Goal: Task Accomplishment & Management: Complete application form

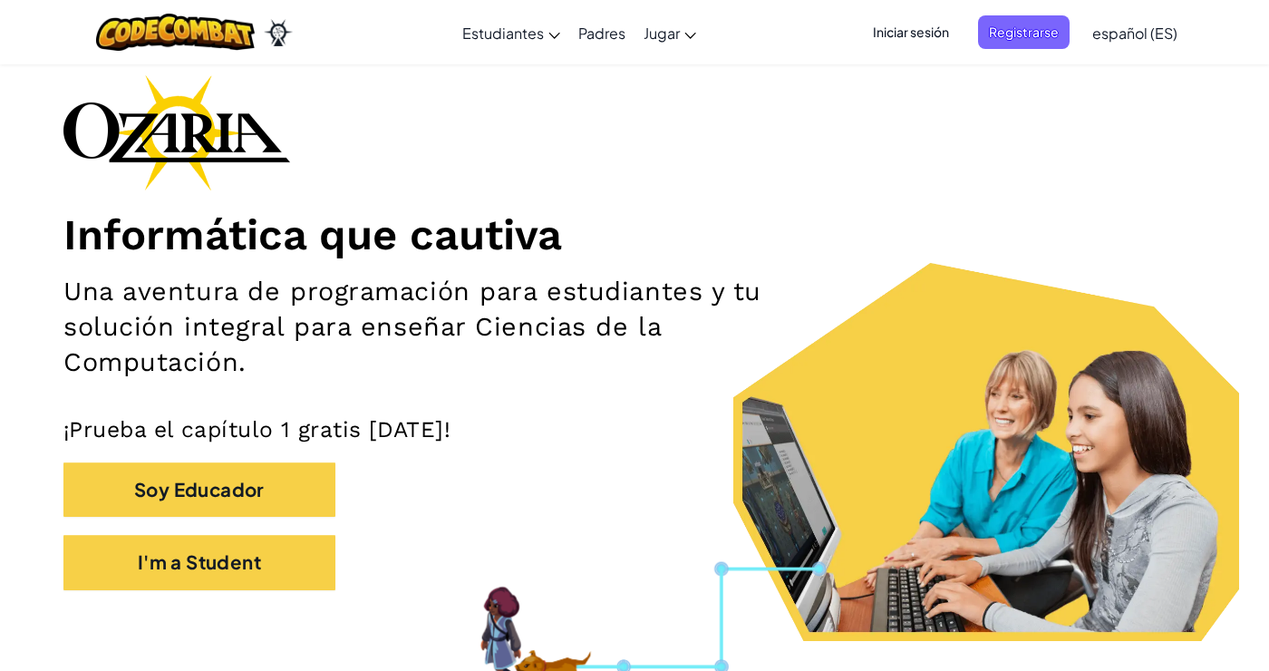
scroll to position [79, 0]
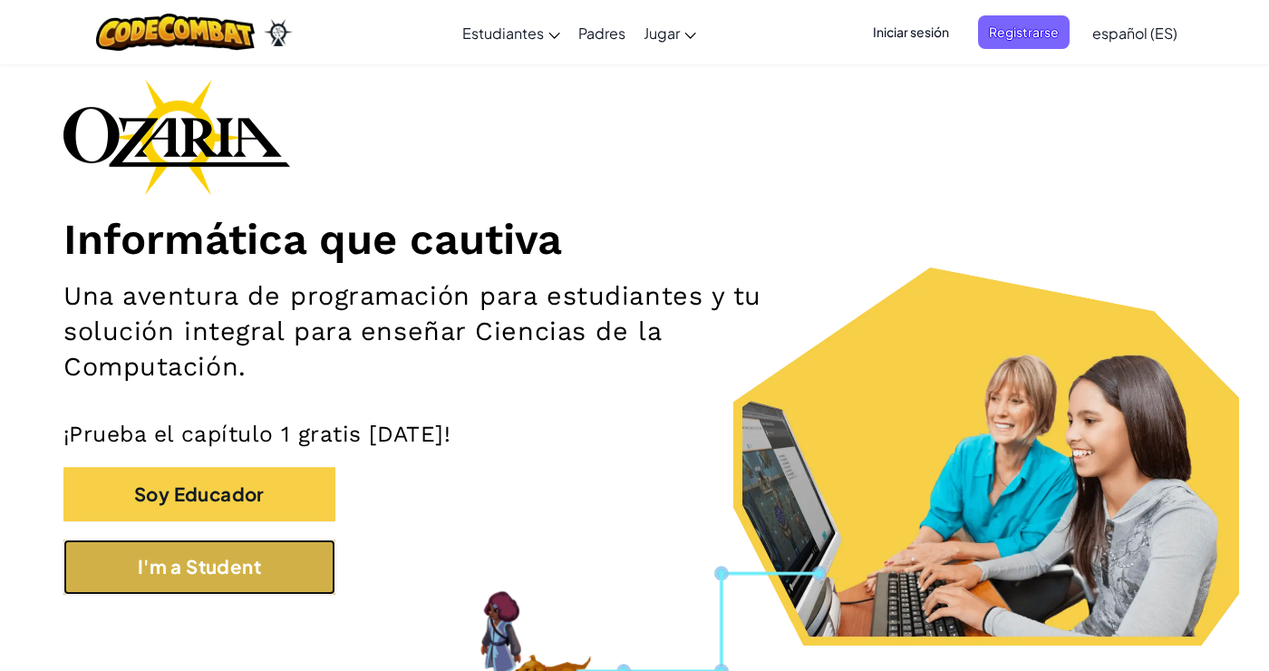
click at [293, 577] on button "I'm a Student" at bounding box center [199, 566] width 272 height 55
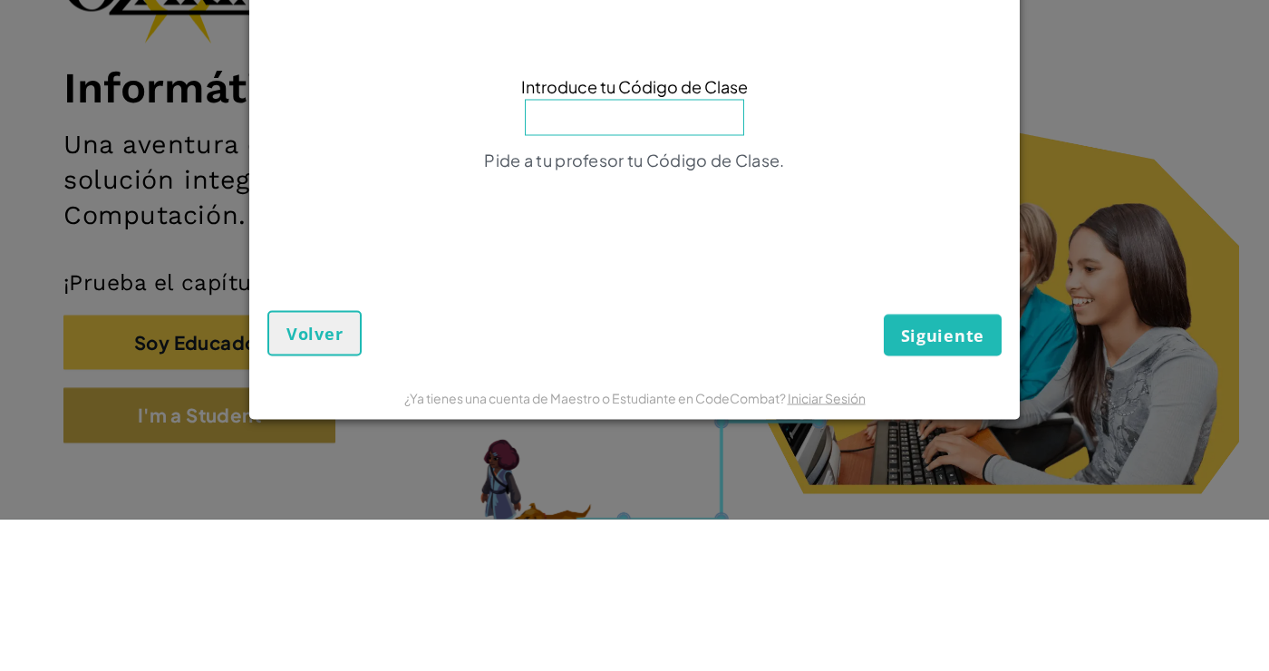
type input "s"
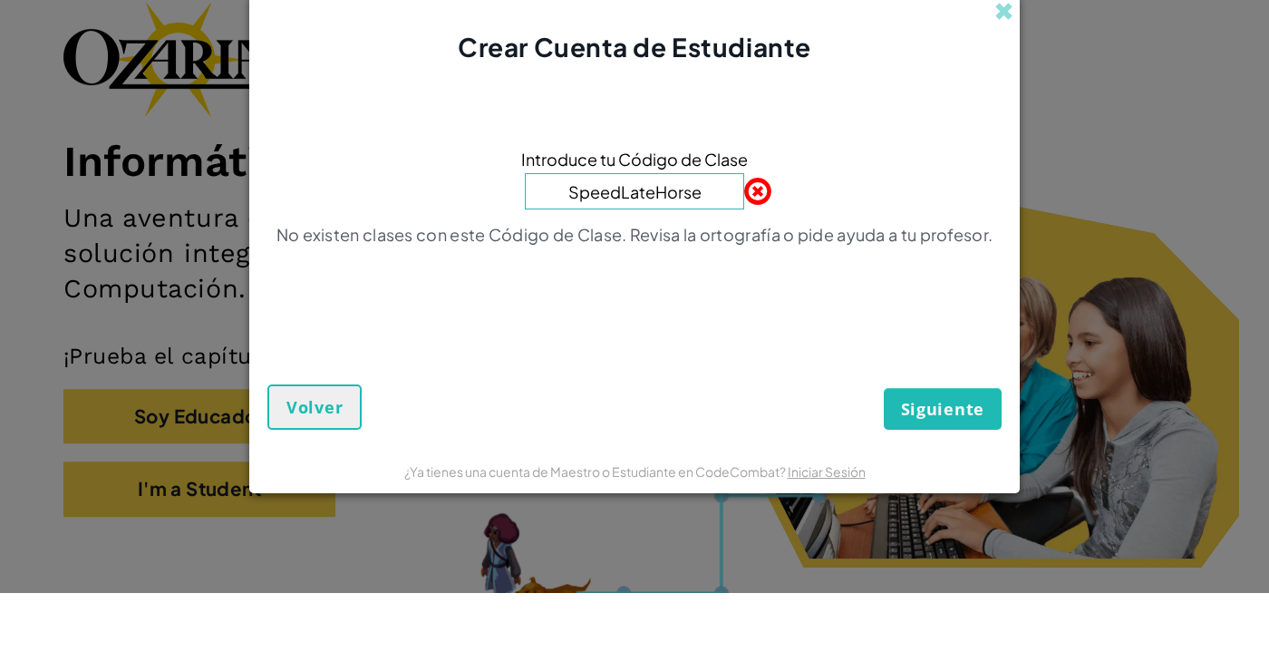
type input "SpeedLateHorse"
click at [991, 497] on button "Siguiente" at bounding box center [943, 487] width 118 height 42
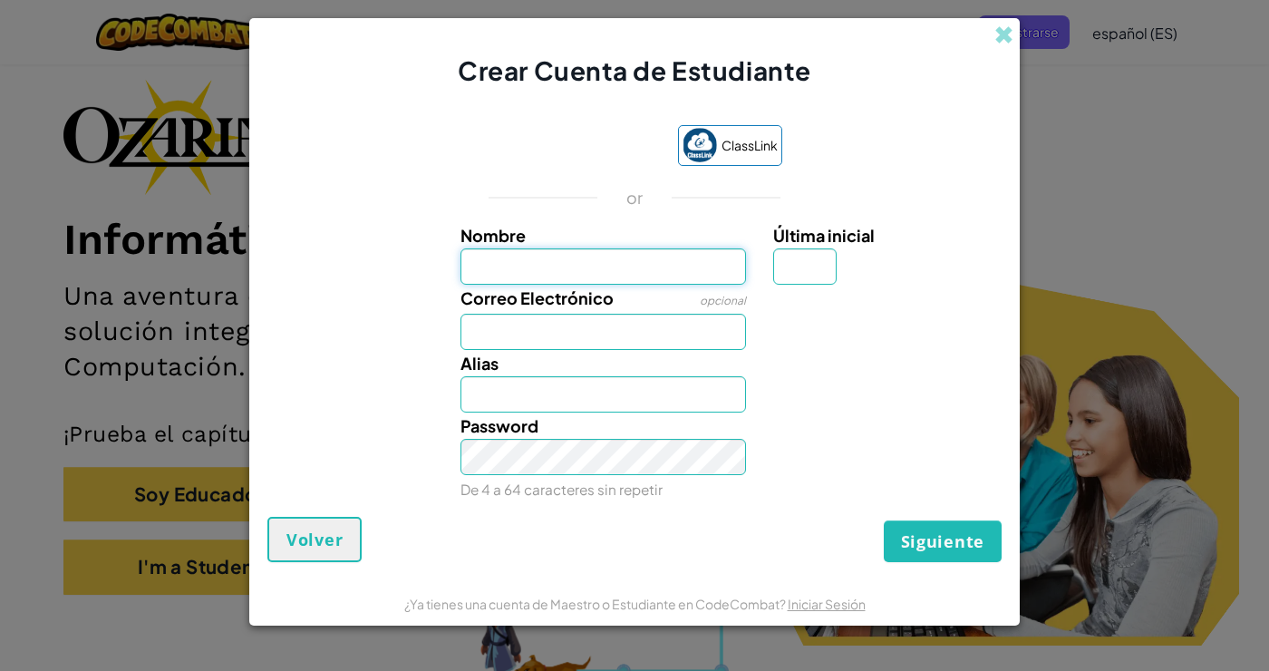
click at [703, 268] on input "Nombre" at bounding box center [603, 266] width 286 height 36
type input "S"
type input "Len"
click at [584, 340] on input "Correo Electrónico" at bounding box center [603, 332] width 286 height 36
type input "Len"
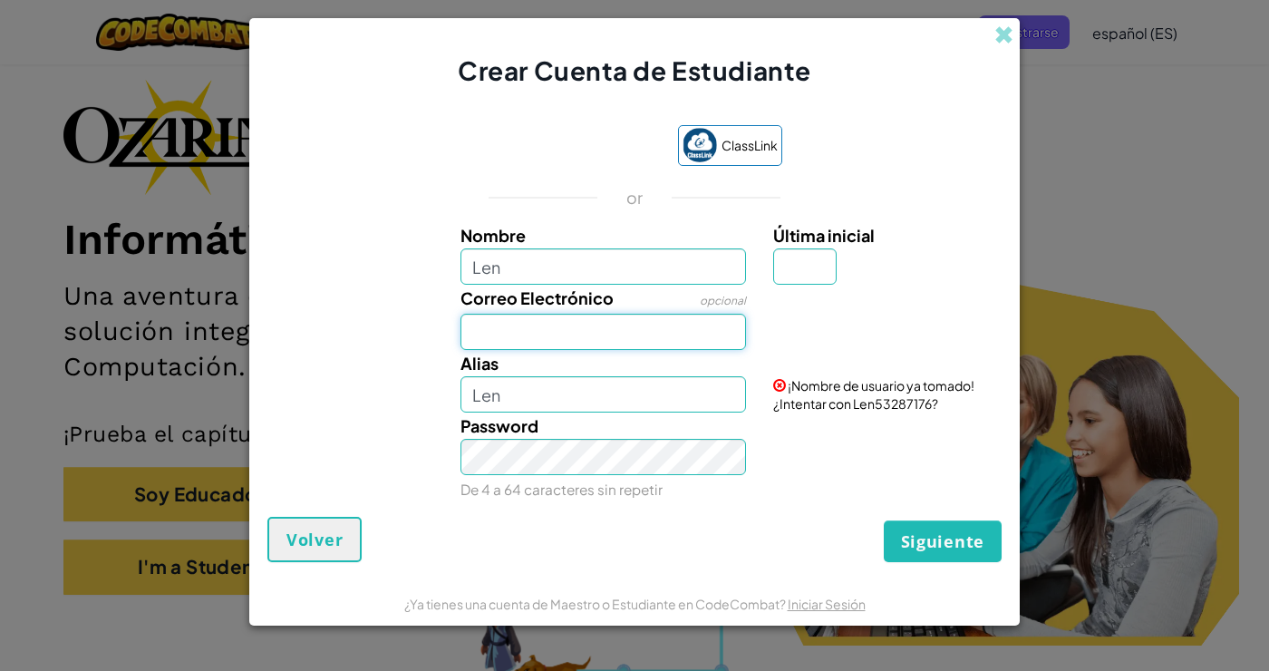
click at [586, 334] on input "Correo Electrónico" at bounding box center [603, 332] width 286 height 36
type input "[EMAIL_ADDRESS][DOMAIN_NAME]"
click at [620, 397] on input "Len" at bounding box center [603, 394] width 286 height 36
click at [707, 262] on input "Len" at bounding box center [603, 266] width 286 height 36
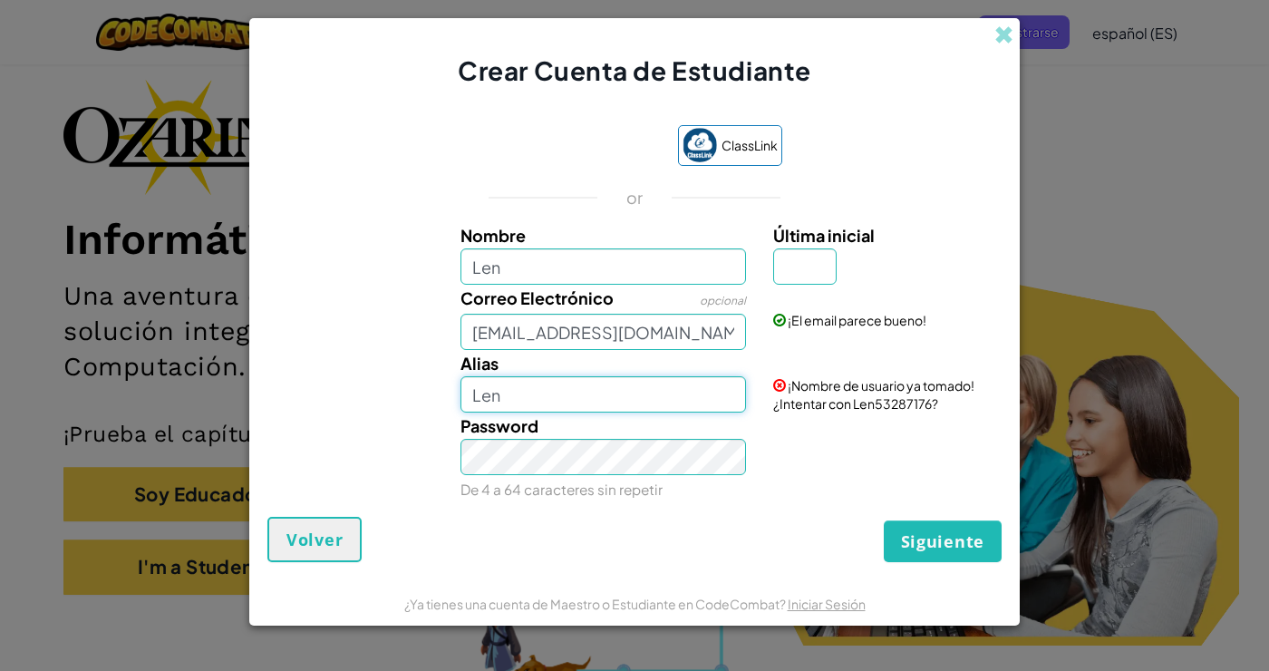
click at [692, 399] on input "Len" at bounding box center [603, 394] width 286 height 36
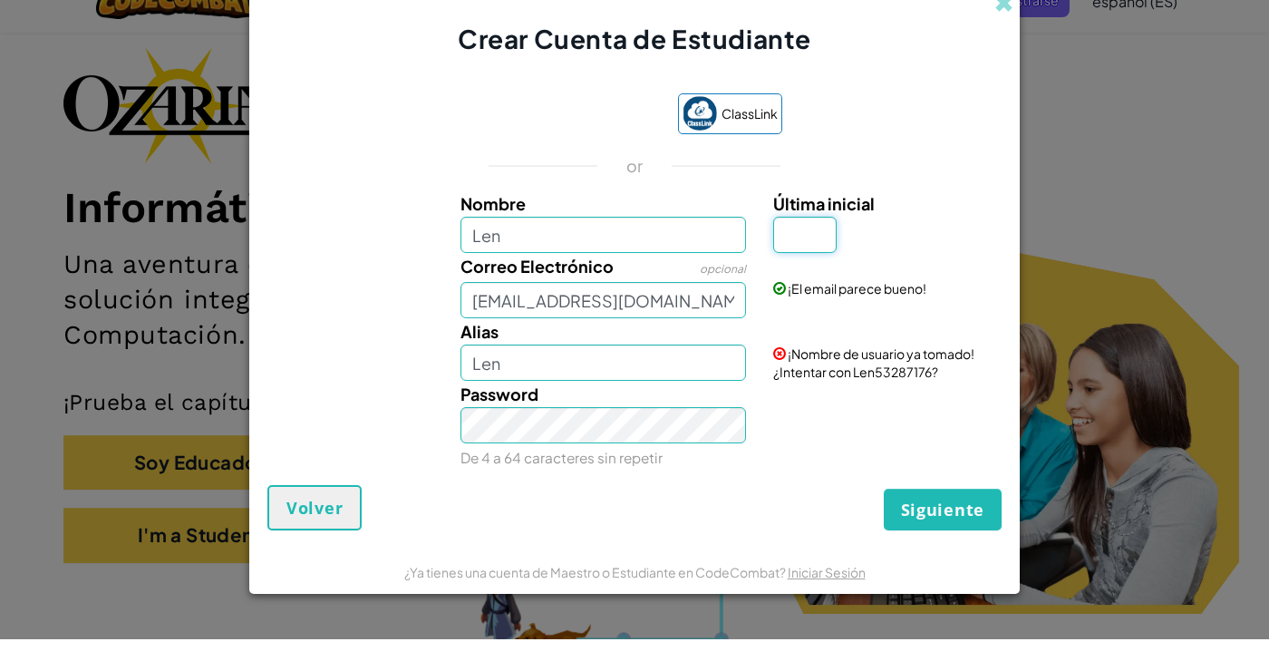
click at [816, 272] on input "Última inicial" at bounding box center [804, 266] width 63 height 36
click at [690, 402] on input "Len" at bounding box center [603, 394] width 286 height 36
click at [706, 403] on input "Len57" at bounding box center [603, 394] width 286 height 36
click at [502, 399] on input "Len2730" at bounding box center [603, 394] width 286 height 36
type input "LenSánchez2730"
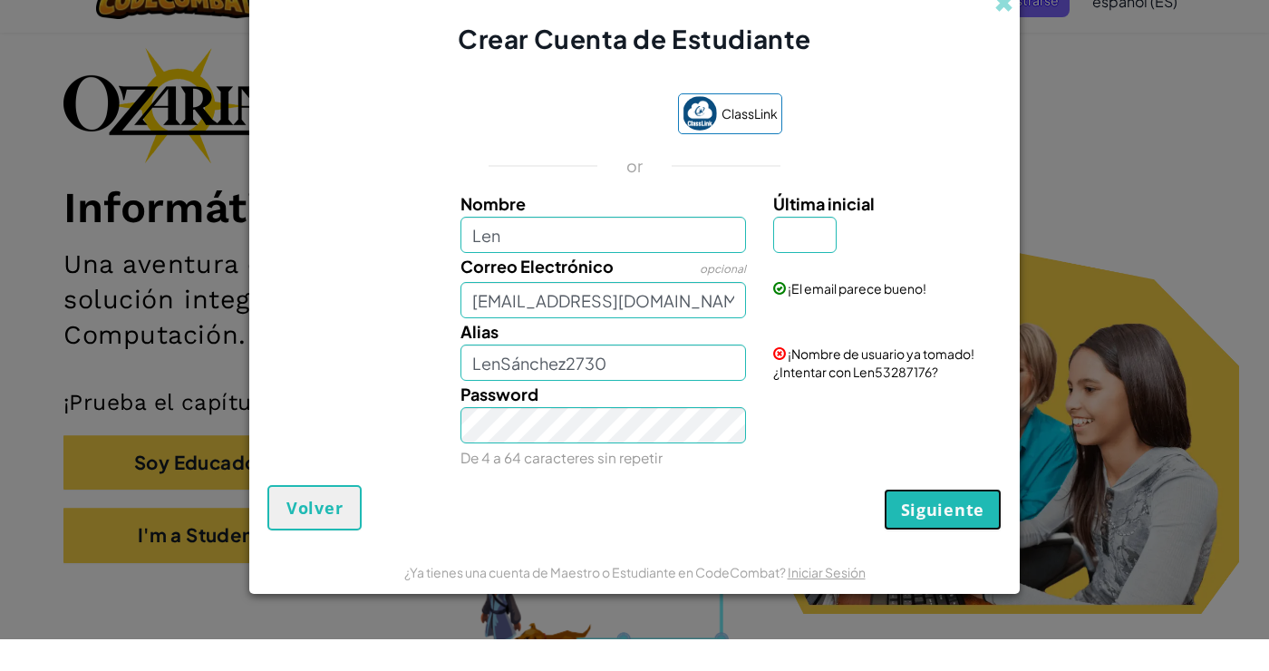
click at [963, 548] on span "Siguiente" at bounding box center [942, 541] width 83 height 22
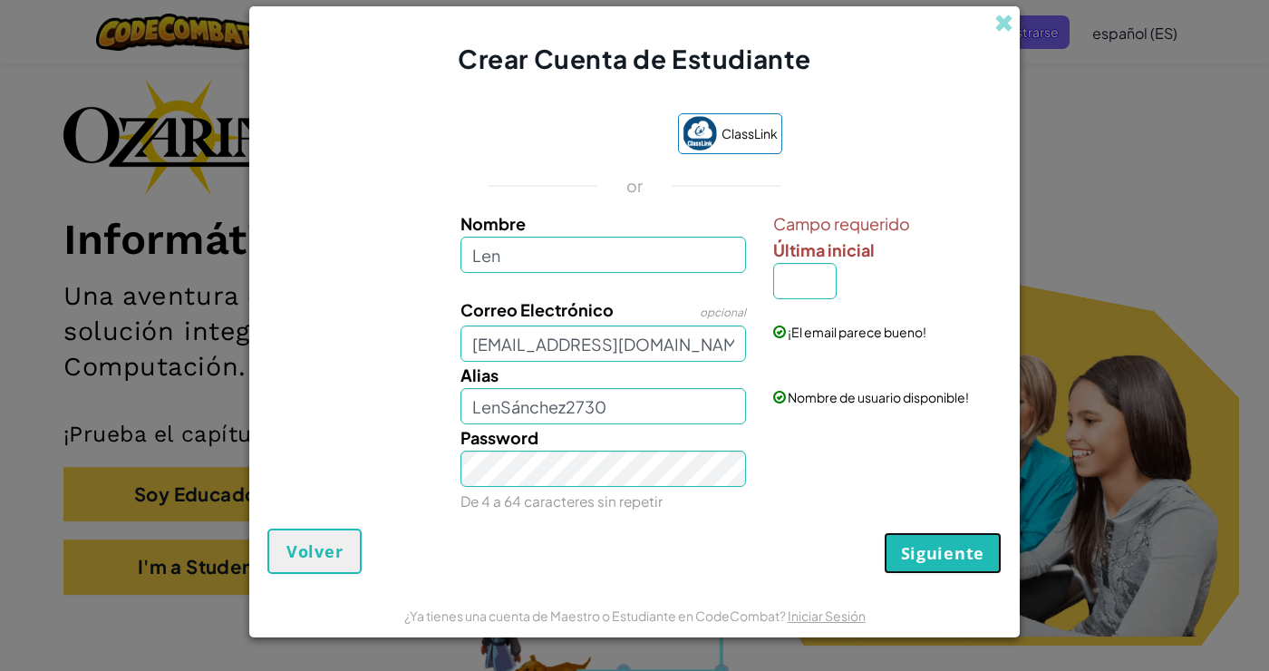
click at [951, 564] on span "Siguiente" at bounding box center [942, 553] width 83 height 22
click at [797, 286] on input "Última inicial" at bounding box center [804, 281] width 63 height 36
type input "N"
click at [707, 234] on label "Nombre" at bounding box center [603, 223] width 286 height 26
click at [707, 237] on input "Len" at bounding box center [603, 255] width 286 height 36
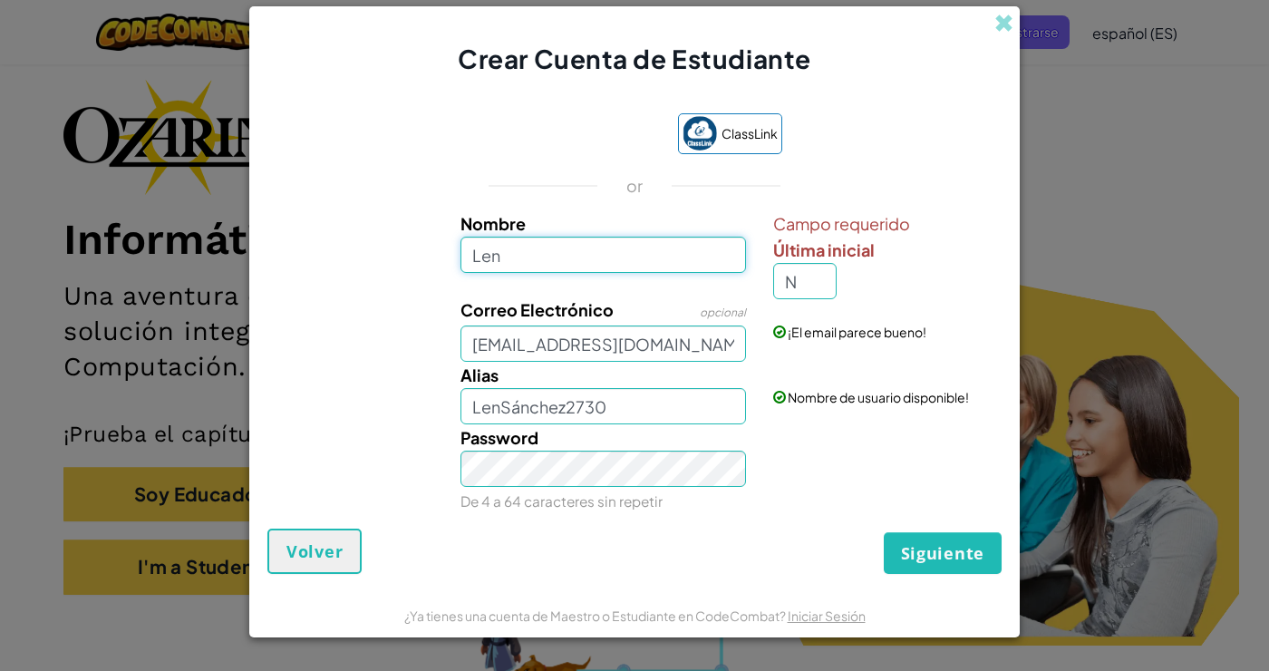
type input "[PERSON_NAME]"
click at [815, 275] on input "N" at bounding box center [804, 281] width 63 height 36
click at [698, 410] on input "[PERSON_NAME]" at bounding box center [603, 406] width 286 height 36
type input "Len"
click at [820, 276] on input "Última inicial" at bounding box center [804, 281] width 63 height 36
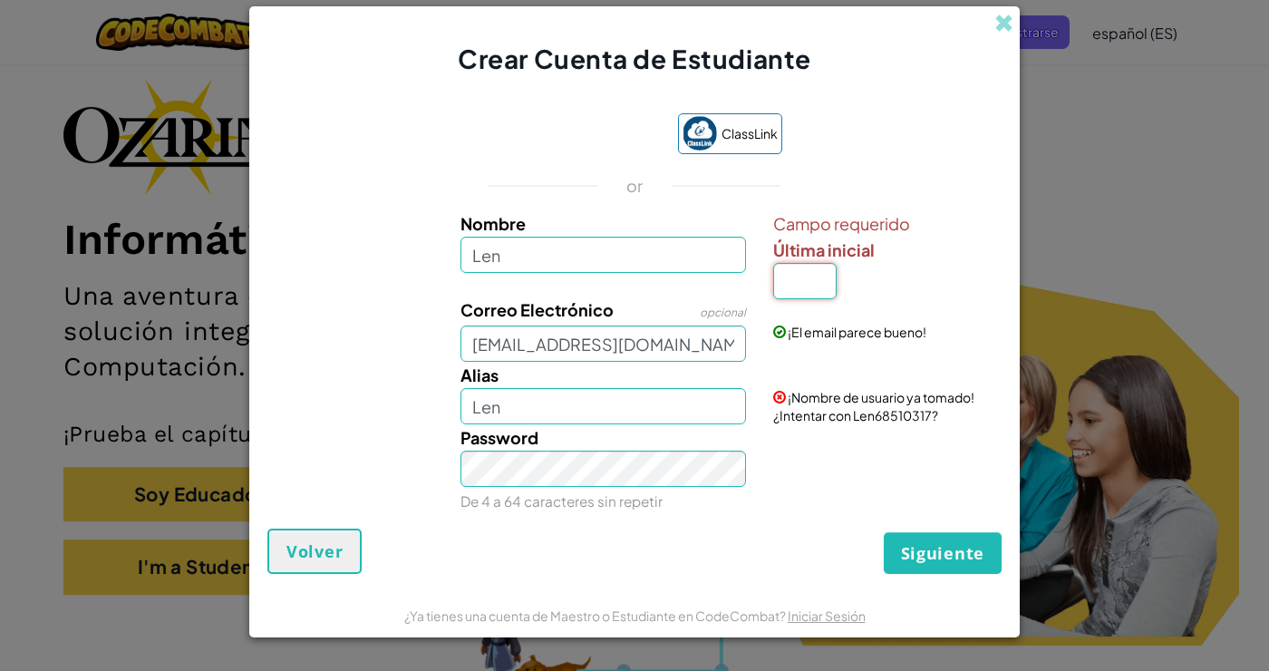
type input "6"
click at [614, 415] on input "Len" at bounding box center [603, 406] width 286 height 36
type input "á"
type input "LenAraujo2730"
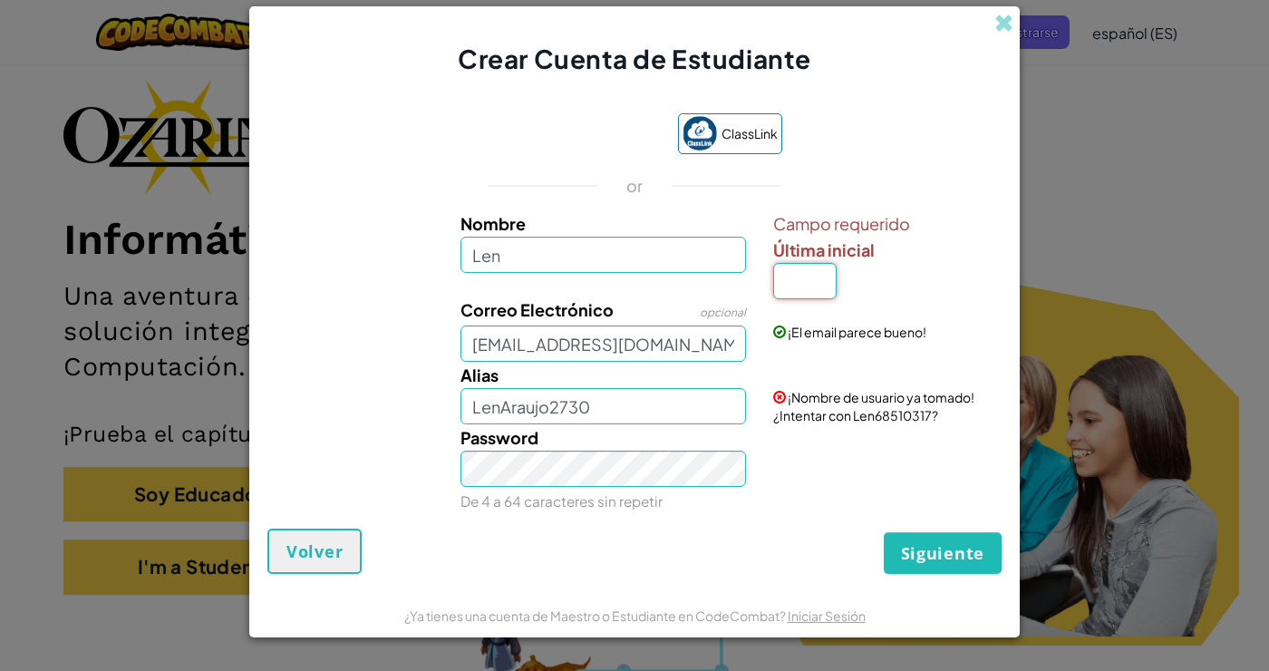
click at [814, 280] on input "Última inicial" at bounding box center [804, 281] width 63 height 36
click at [954, 553] on span "Siguiente" at bounding box center [942, 553] width 83 height 22
click at [961, 561] on span "Siguiente" at bounding box center [942, 553] width 83 height 22
click at [957, 556] on span "Siguiente" at bounding box center [942, 553] width 83 height 22
click at [956, 561] on span "Siguiente" at bounding box center [942, 553] width 83 height 22
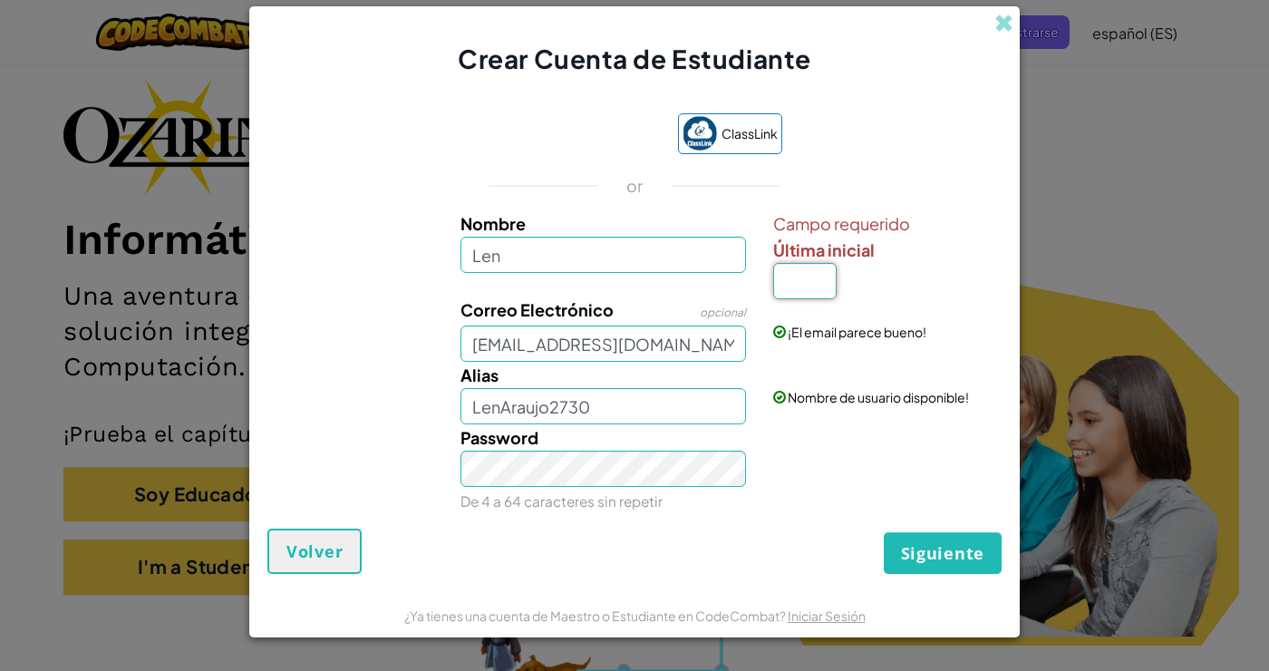
click at [805, 277] on input "Última inicial" at bounding box center [804, 281] width 63 height 36
type input "0"
type input "L"
type input "S"
click at [955, 564] on span "Siguiente" at bounding box center [942, 553] width 83 height 22
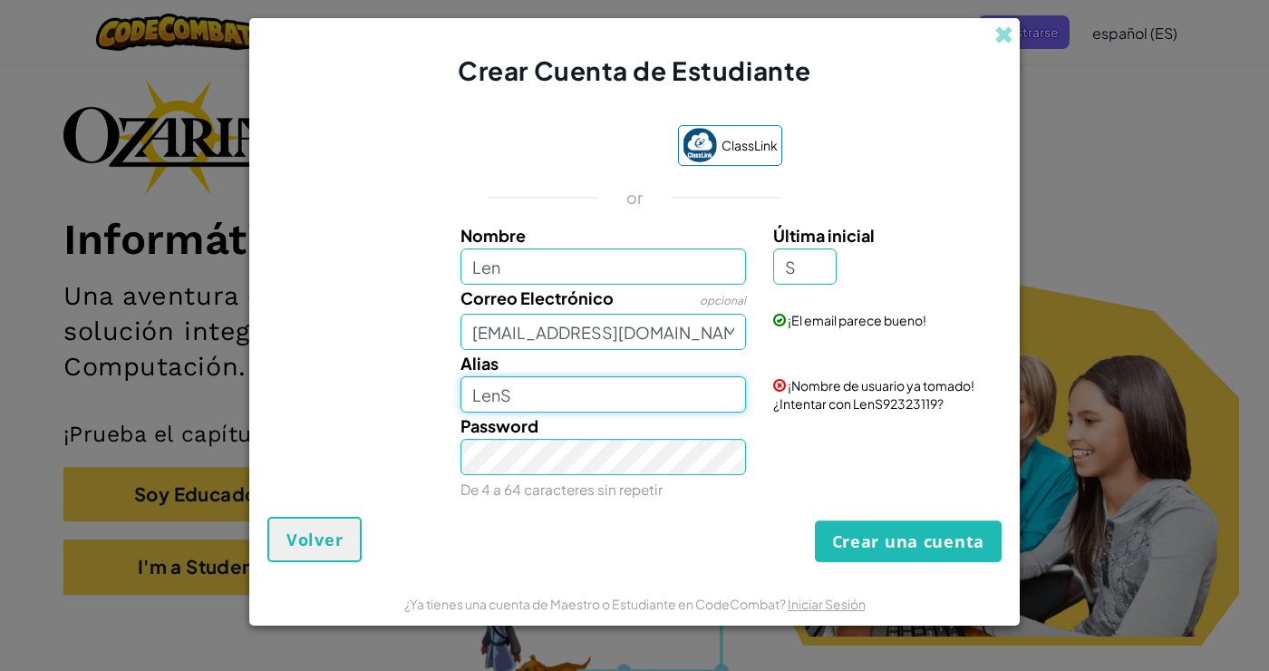
click at [587, 390] on input "LenS" at bounding box center [603, 394] width 286 height 36
type input "LenS2730"
click at [924, 547] on button "Crear una cuenta" at bounding box center [908, 541] width 187 height 42
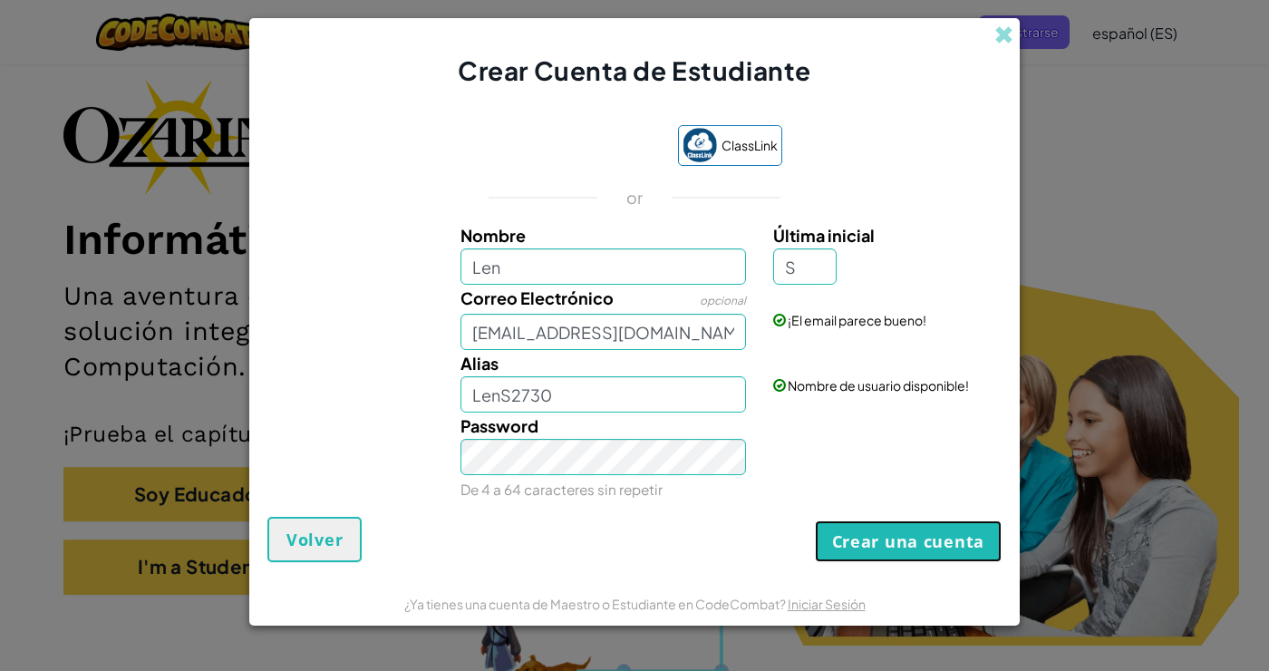
click at [930, 550] on button "Crear una cuenta" at bounding box center [908, 541] width 187 height 42
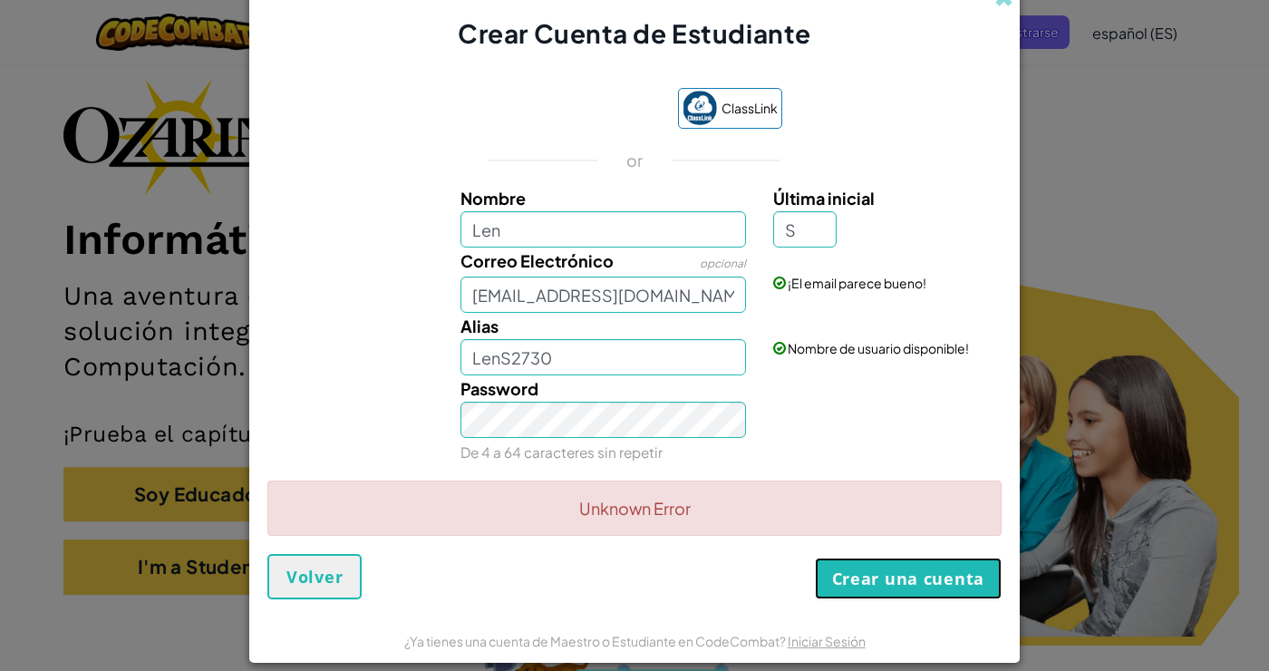
click at [936, 588] on button "Crear una cuenta" at bounding box center [908, 578] width 187 height 42
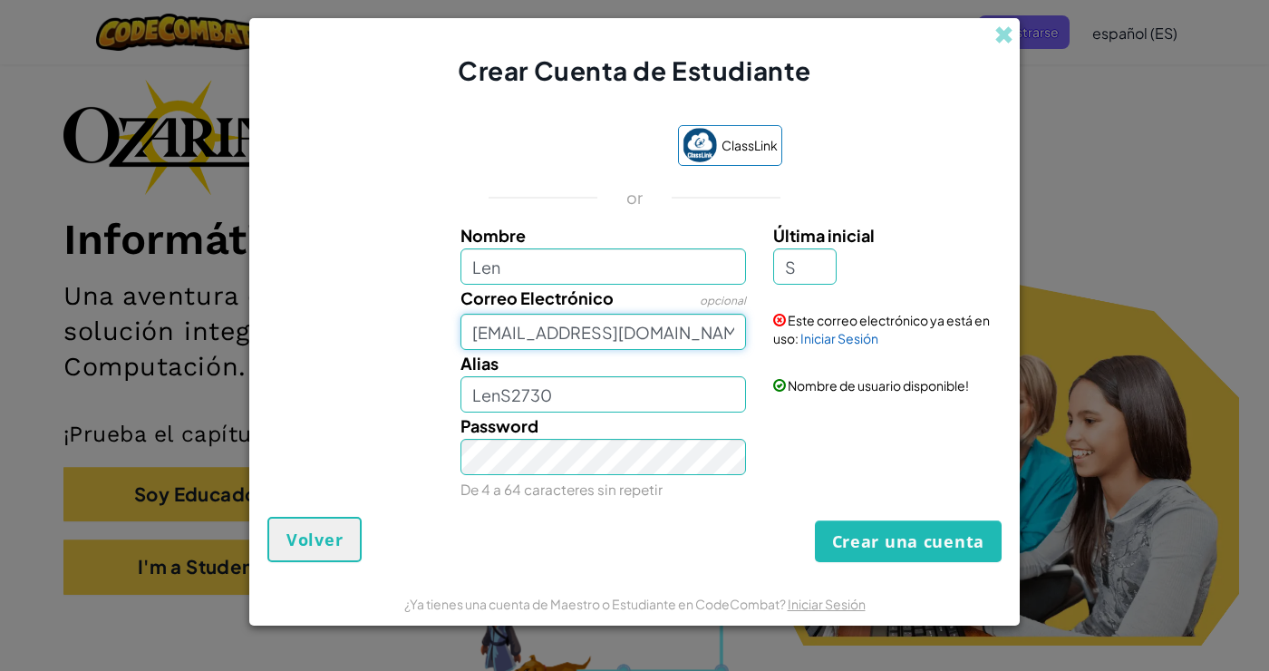
click at [708, 334] on input "[EMAIL_ADDRESS][DOMAIN_NAME]" at bounding box center [603, 332] width 286 height 36
click at [845, 345] on link "Iniciar Sesión" at bounding box center [839, 338] width 78 height 16
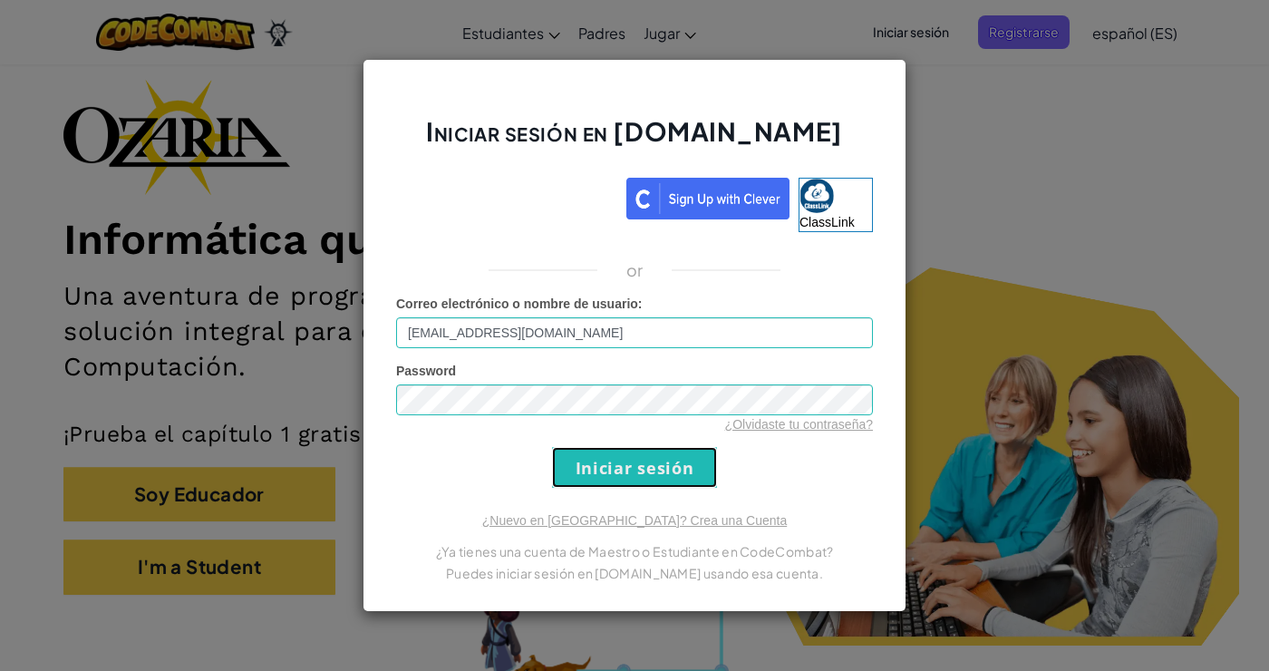
click at [681, 464] on input "Iniciar sesión" at bounding box center [634, 467] width 165 height 41
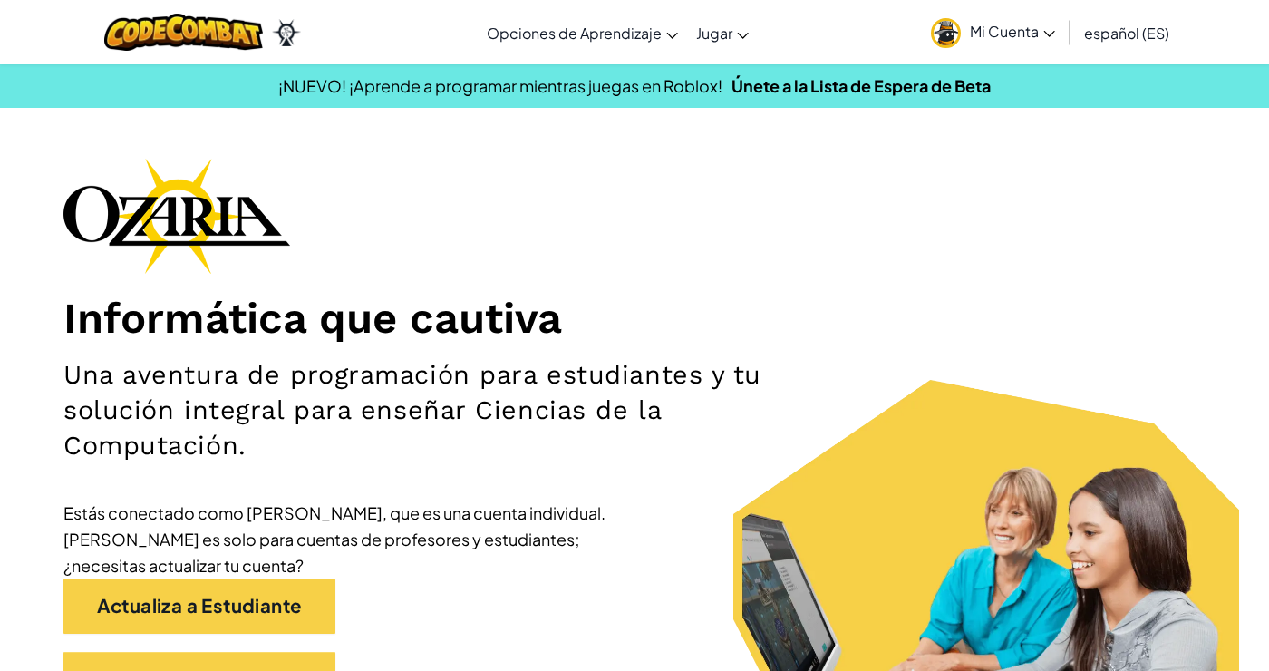
click at [1049, 39] on span "Mi Cuenta" at bounding box center [1012, 31] width 85 height 19
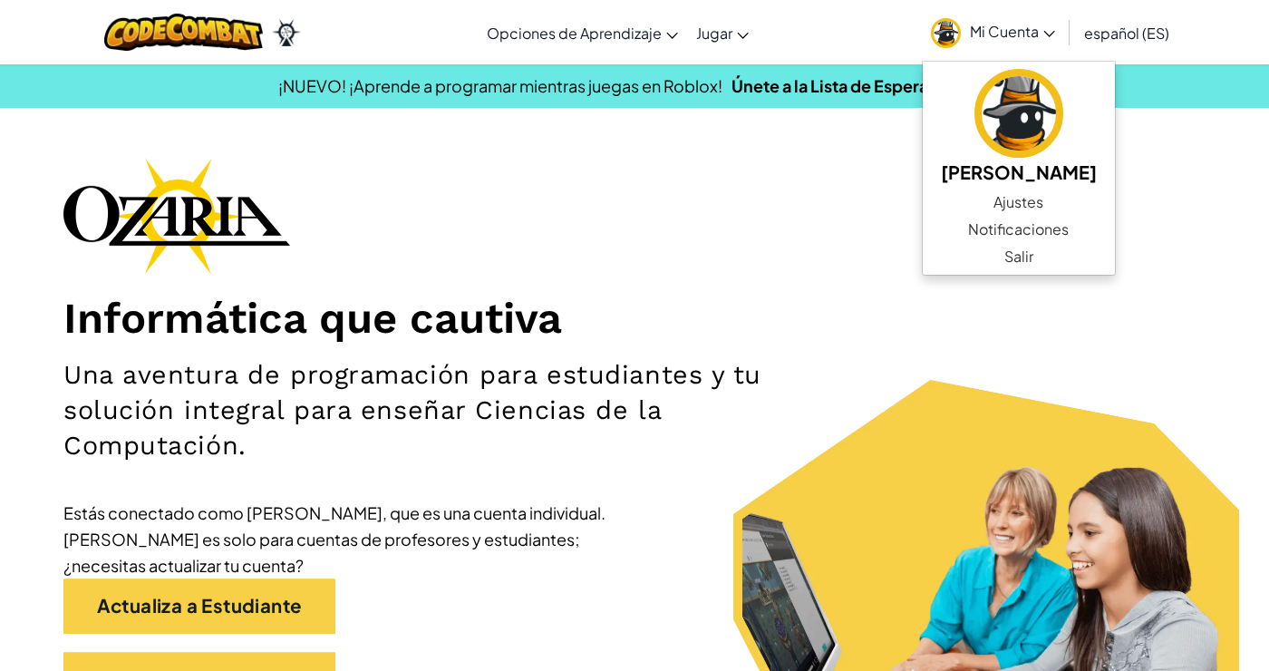
click at [889, 160] on div "Informática que cautiva Una aventura de programación para estudiantes y tu solu…" at bounding box center [634, 441] width 1142 height 566
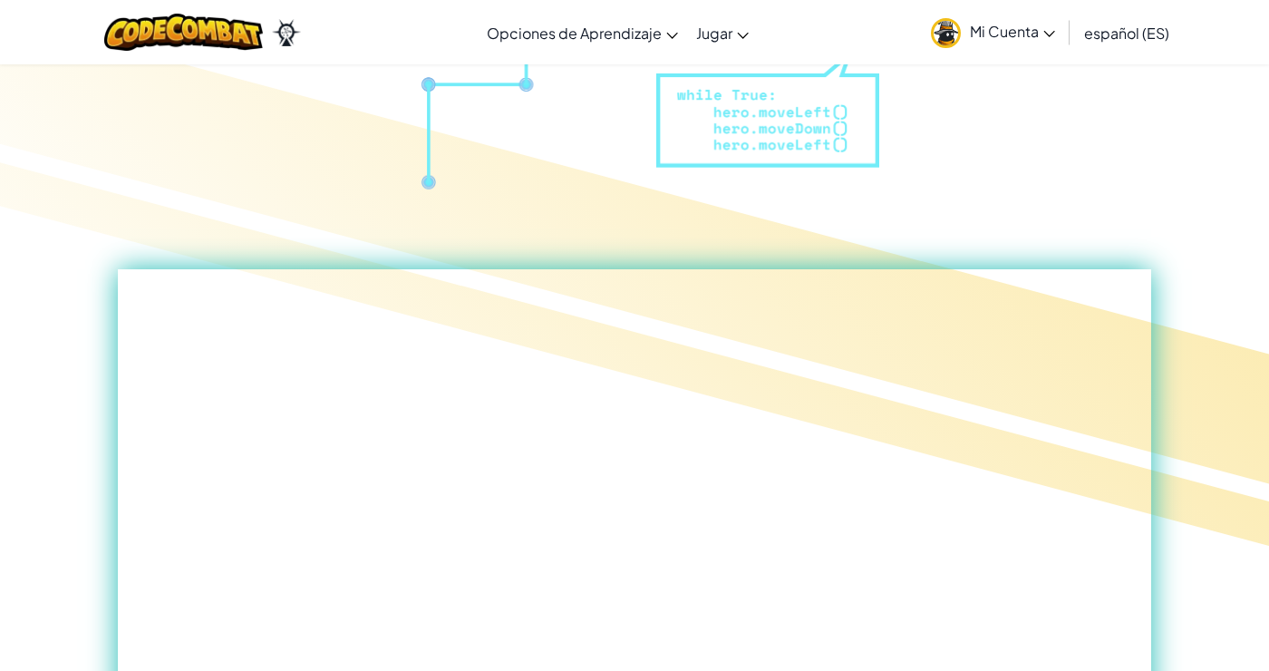
scroll to position [798, 0]
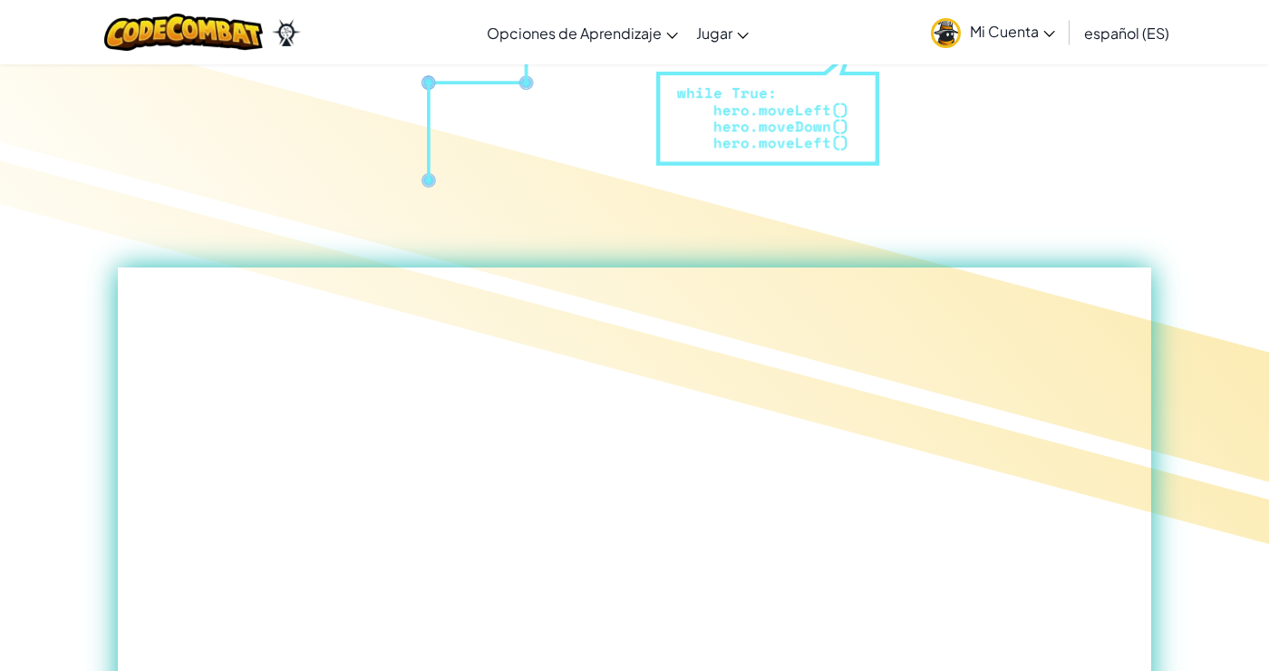
click at [992, 34] on span "Mi Cuenta" at bounding box center [1012, 31] width 85 height 19
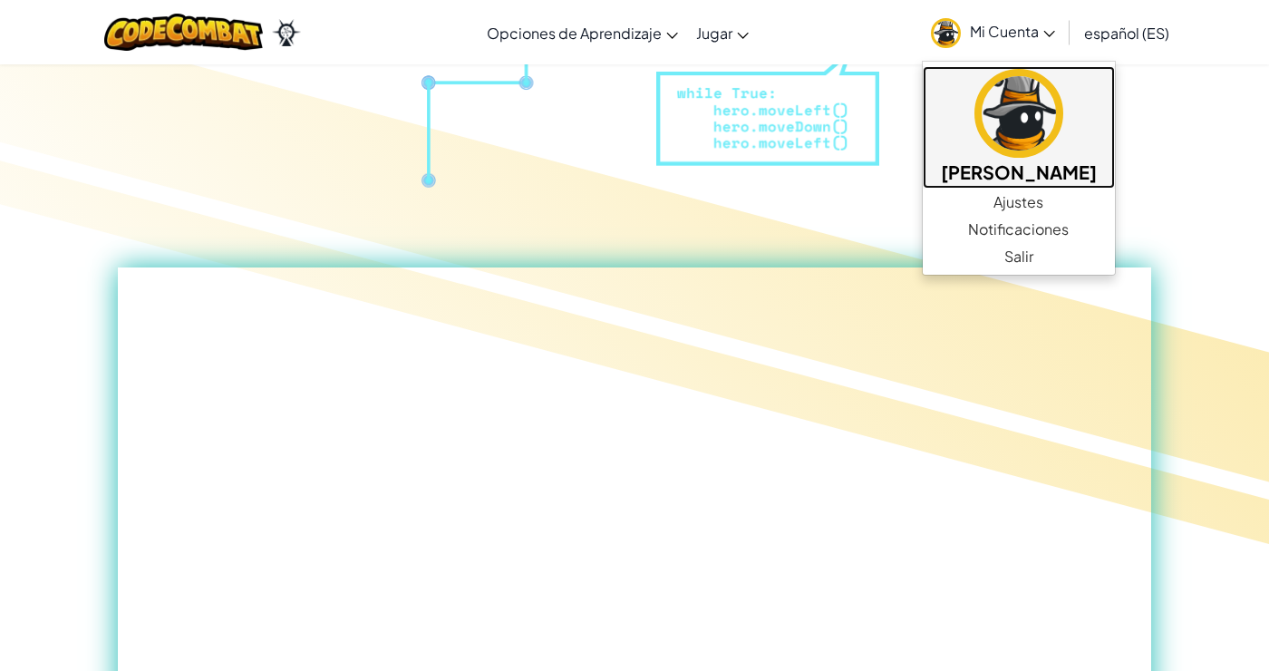
click at [1002, 107] on img at bounding box center [1018, 113] width 89 height 89
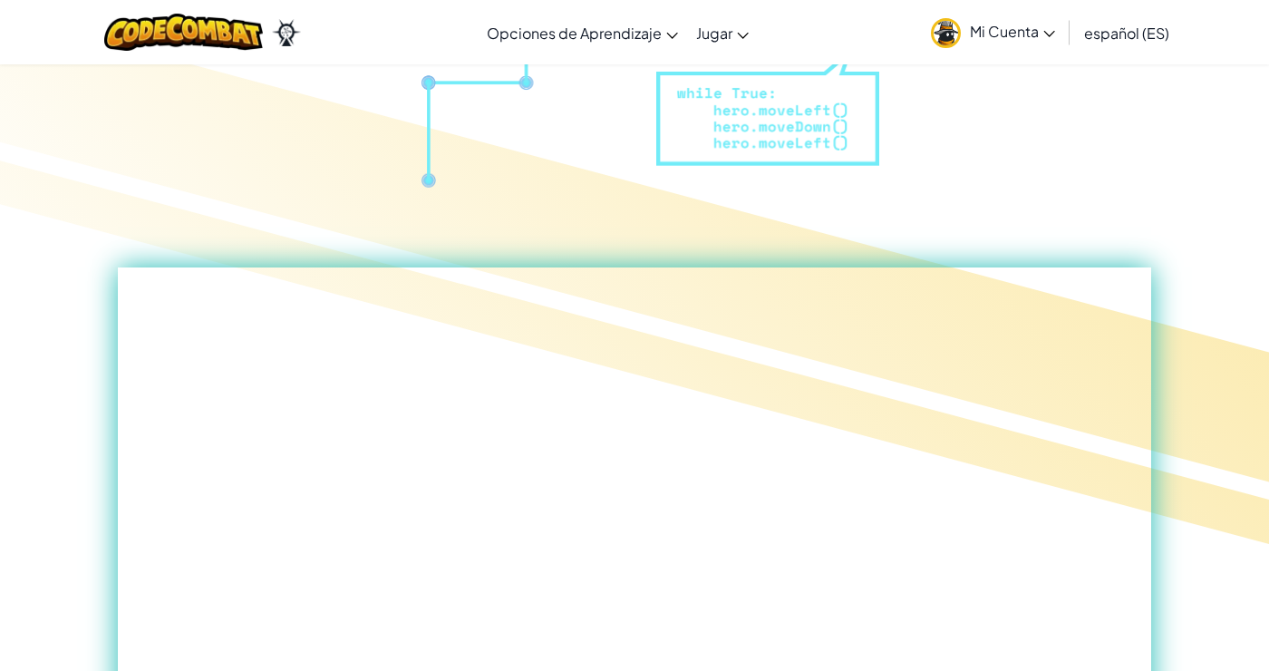
click at [993, 22] on link "Mi Cuenta" at bounding box center [993, 32] width 142 height 57
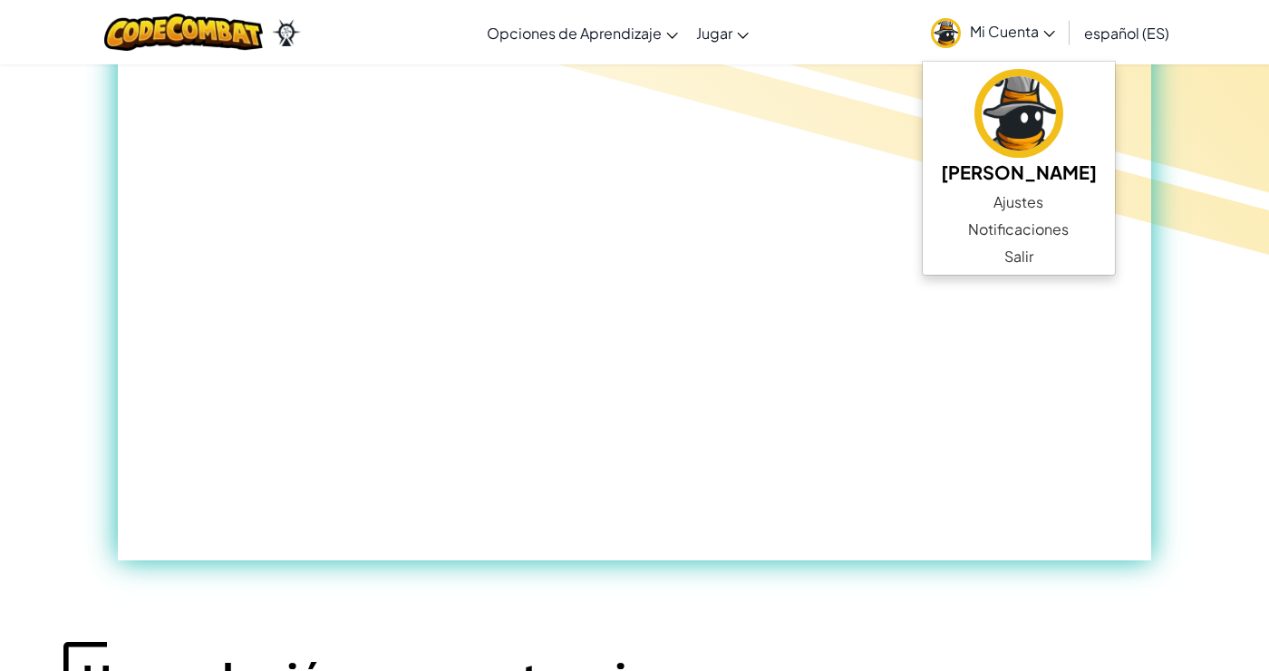
scroll to position [1095, 0]
